Goal: Information Seeking & Learning: Learn about a topic

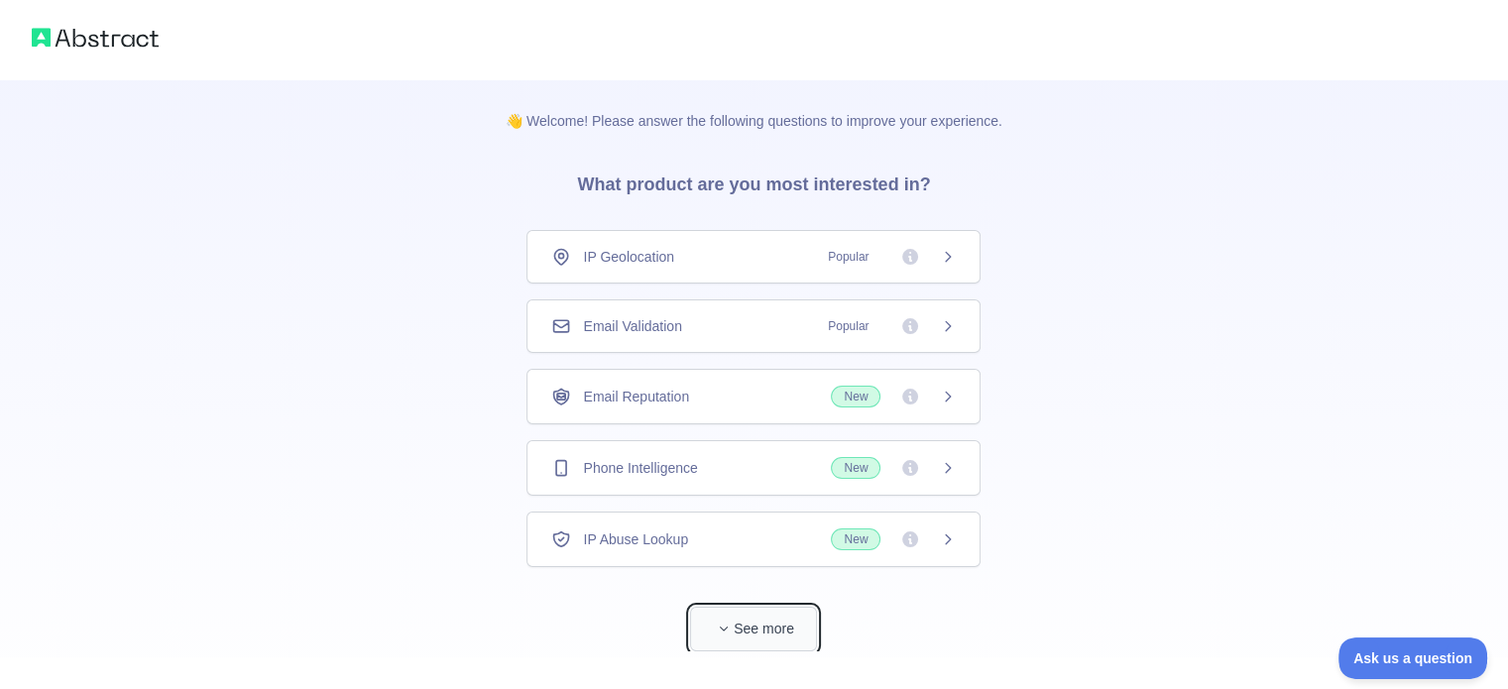
click at [728, 619] on span "button" at bounding box center [724, 629] width 20 height 20
click at [73, 42] on img at bounding box center [95, 38] width 127 height 28
click at [37, 37] on img at bounding box center [95, 38] width 127 height 28
click at [949, 256] on div "IP Geolocation Popular" at bounding box center [753, 257] width 454 height 54
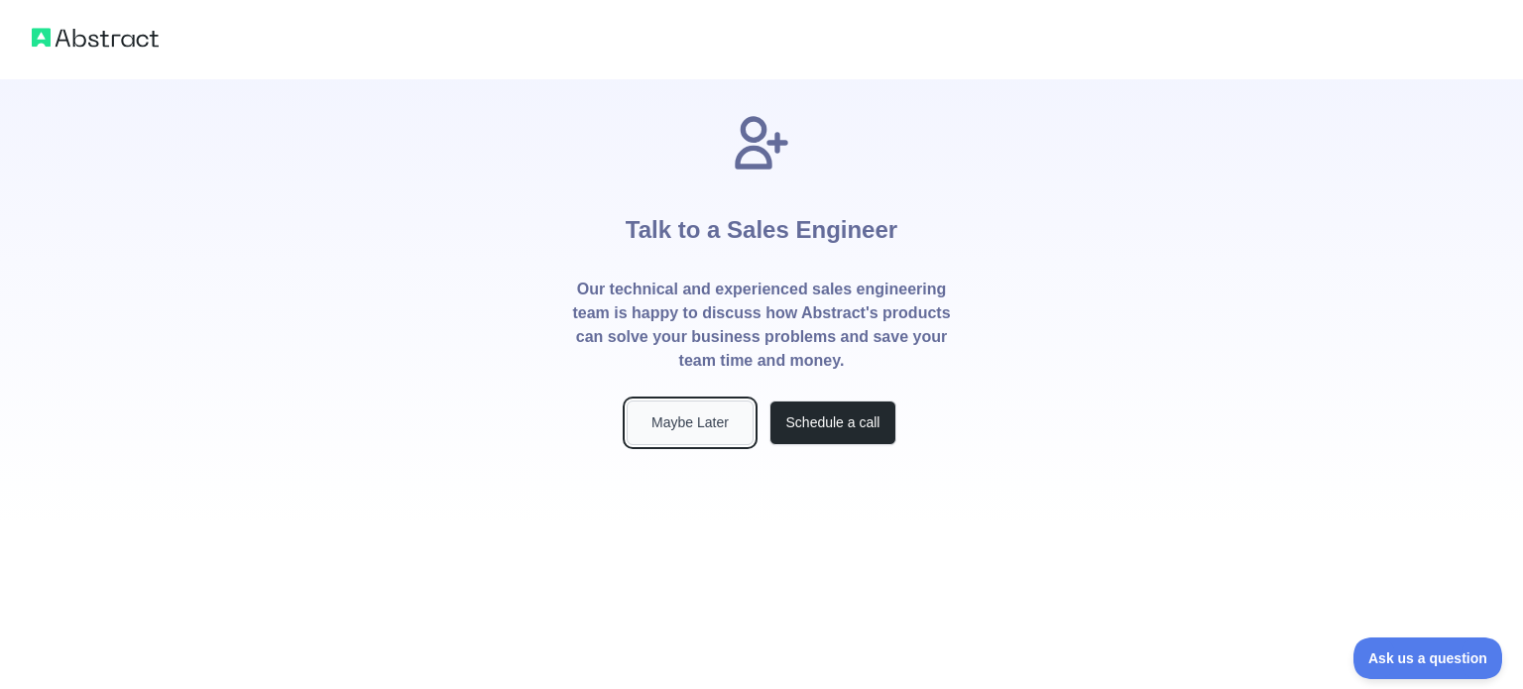
click at [694, 424] on button "Maybe Later" at bounding box center [690, 423] width 127 height 45
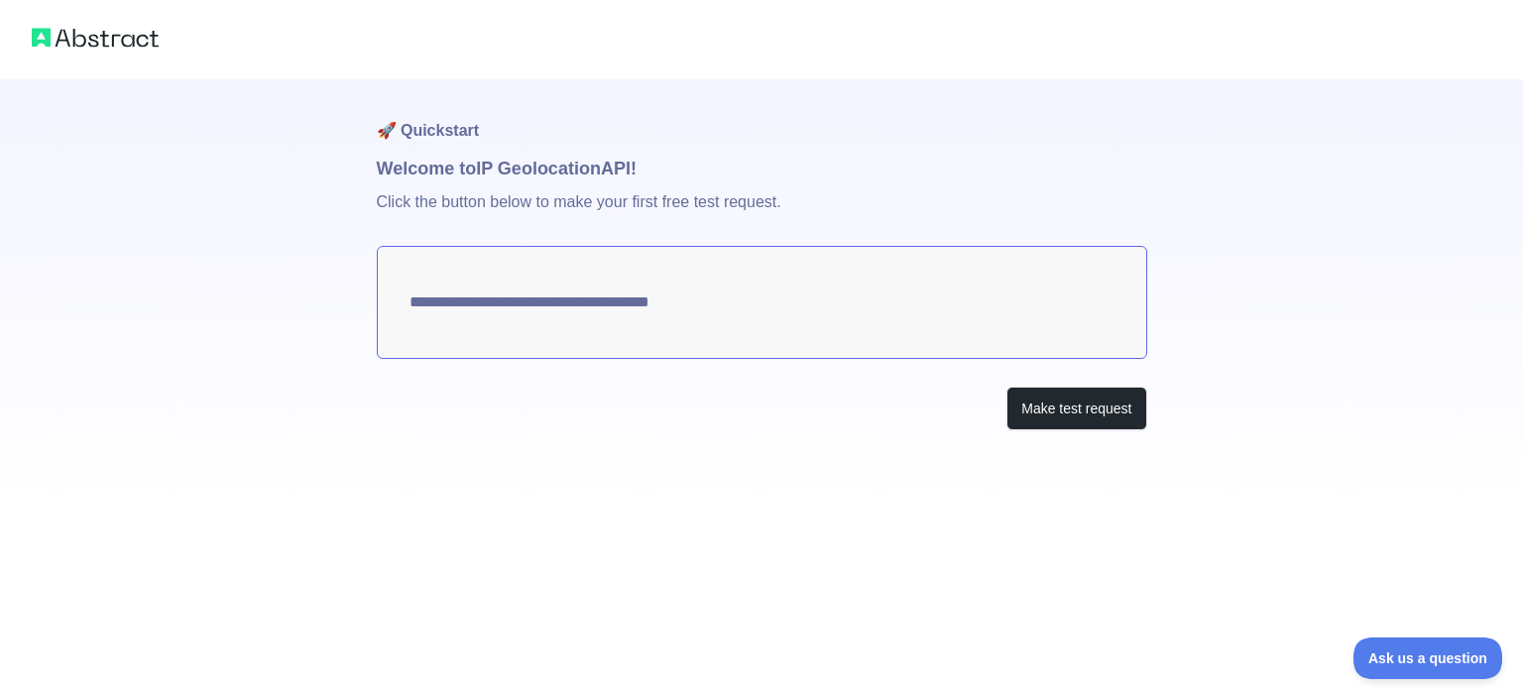
type textarea "**********"
click at [48, 44] on img at bounding box center [95, 38] width 127 height 28
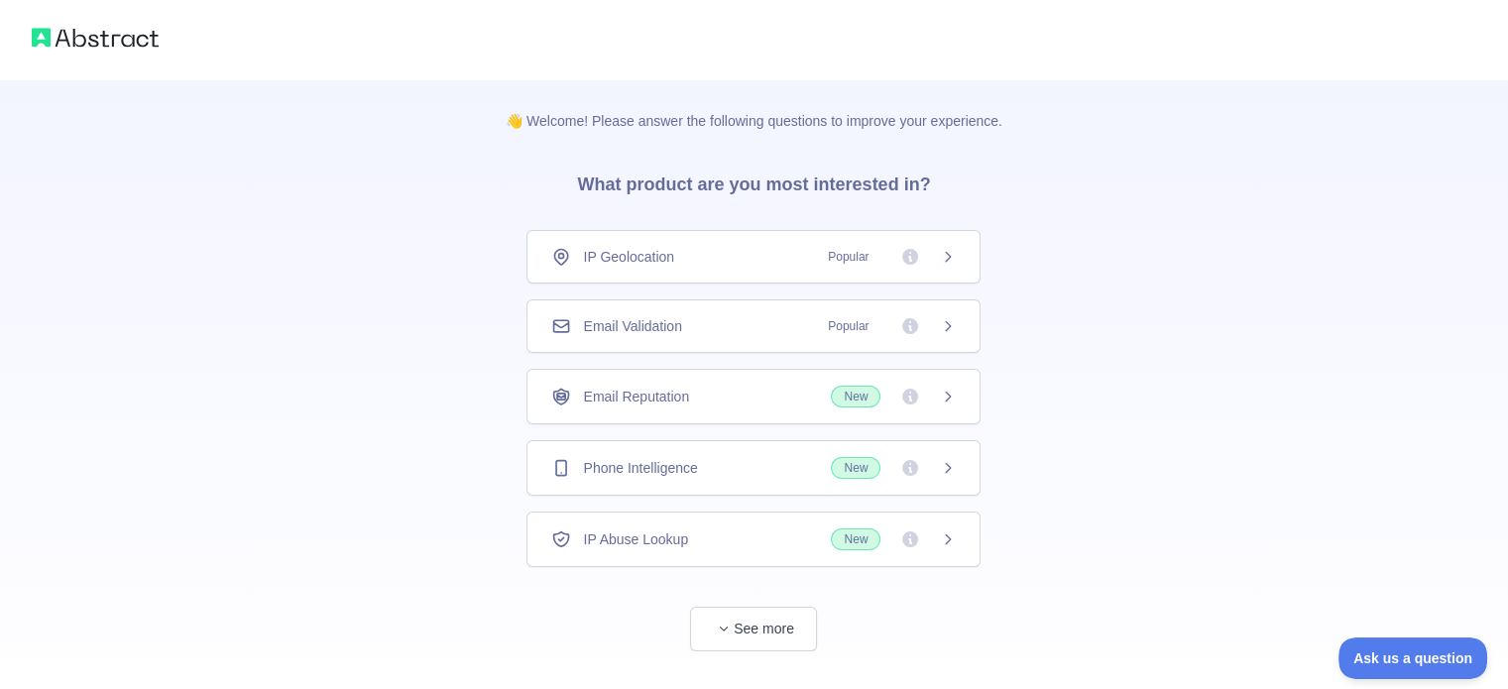
scroll to position [38, 0]
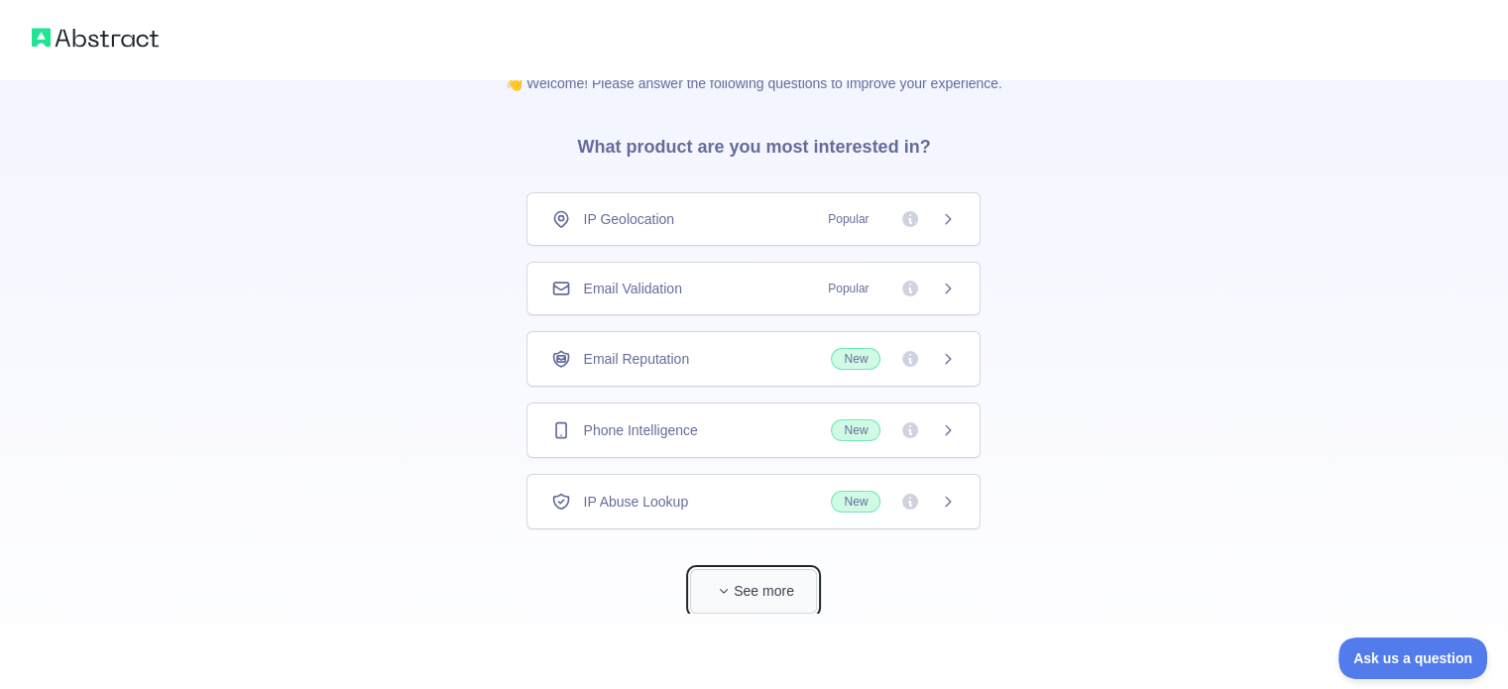
click at [782, 591] on button "See more" at bounding box center [753, 591] width 127 height 45
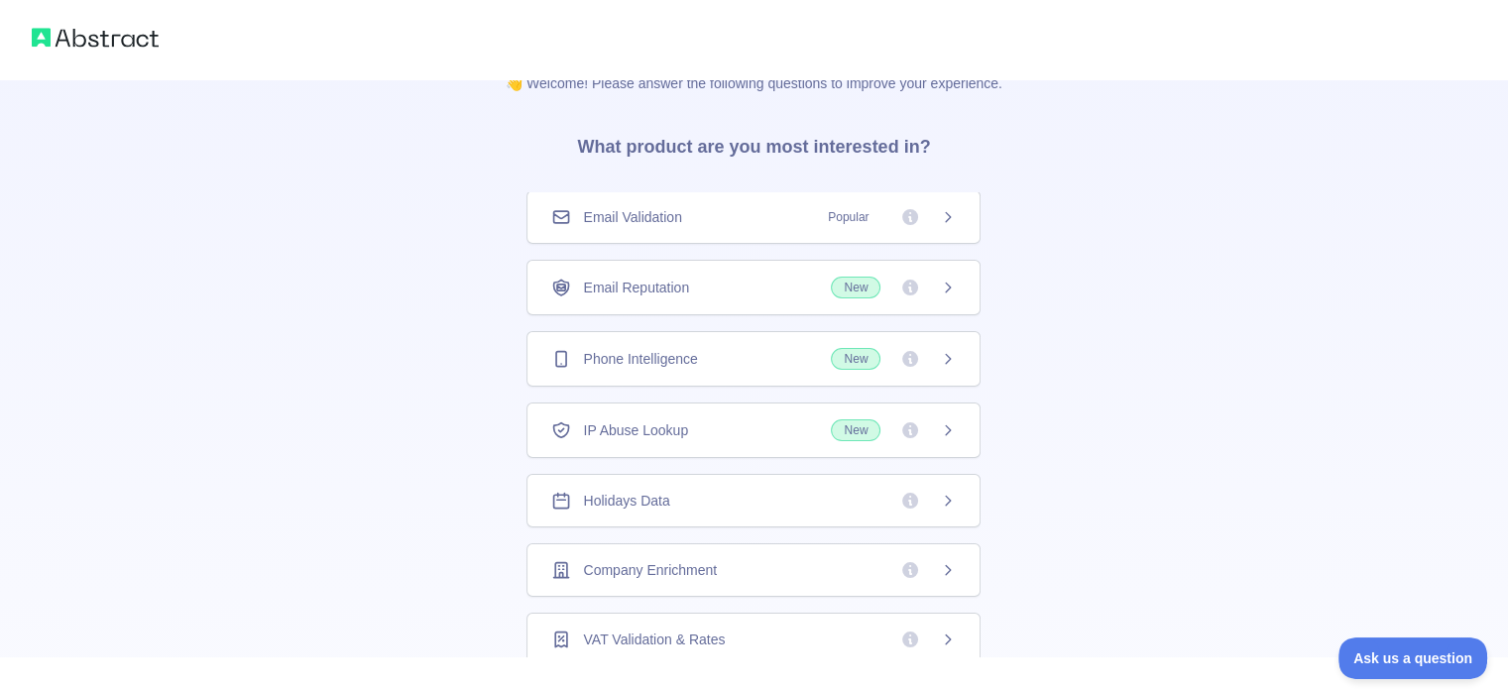
scroll to position [71, 0]
click at [946, 288] on icon at bounding box center [948, 288] width 16 height 16
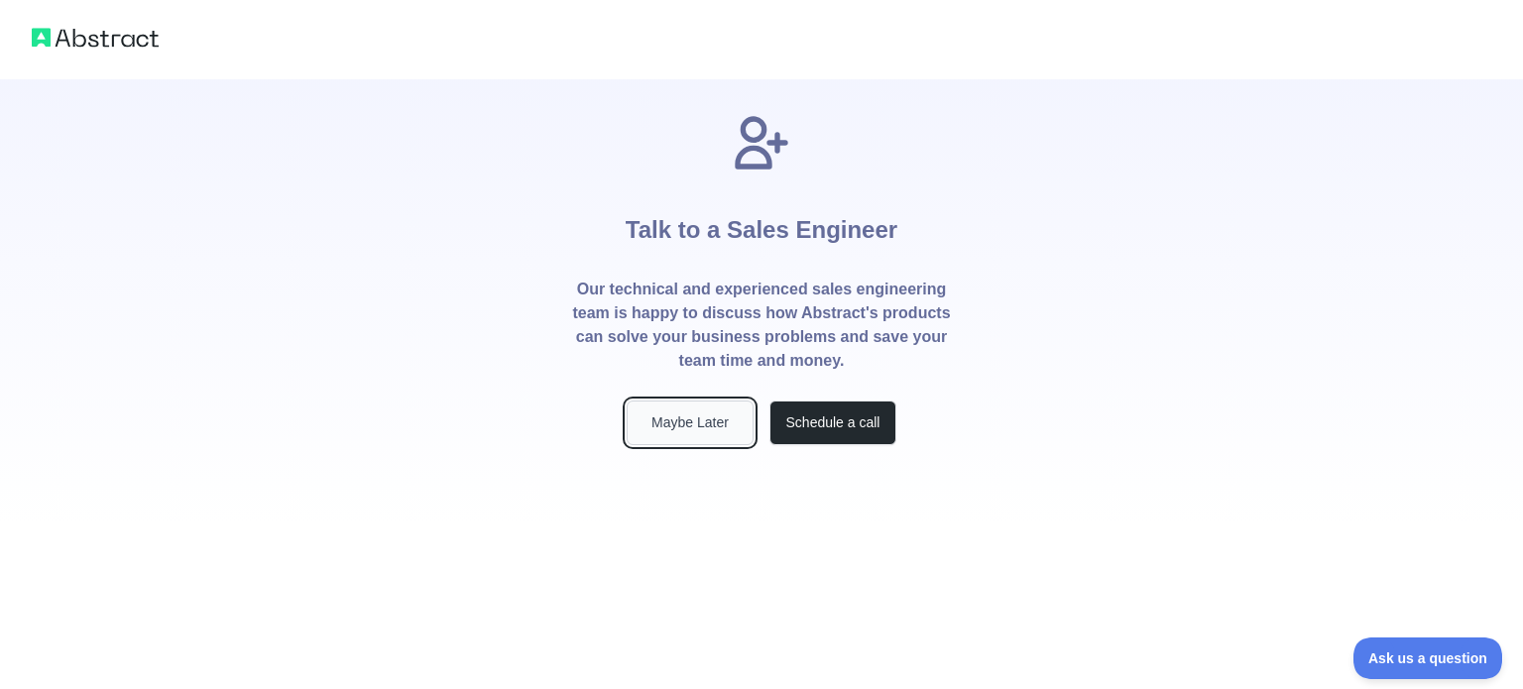
click at [688, 424] on button "Maybe Later" at bounding box center [690, 423] width 127 height 45
